Goal: Transaction & Acquisition: Purchase product/service

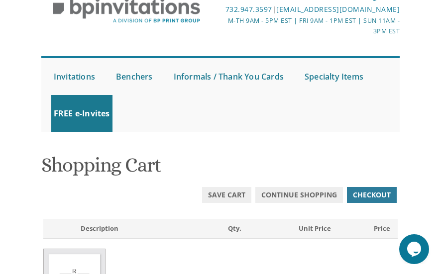
click at [355, 114] on ul "Submit Invitations Weddings Bar Mitzvah [DEMOGRAPHIC_DATA] Wedding Minis Kiddus…" at bounding box center [220, 94] width 358 height 76
click at [409, 137] on div "We're here to serve you! 732.947.3597 | invitations@bpprintgroup.com M-Th 9am -…" at bounding box center [220, 55] width 441 height 163
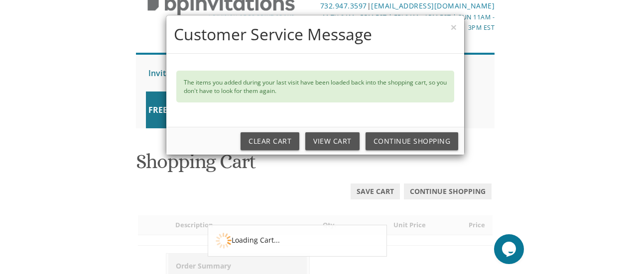
scroll to position [60, 0]
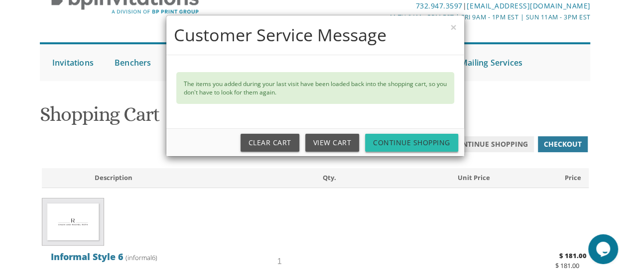
click at [409, 136] on link "Continue Shopping" at bounding box center [411, 143] width 93 height 18
